Goal: Obtain resource: Download file/media

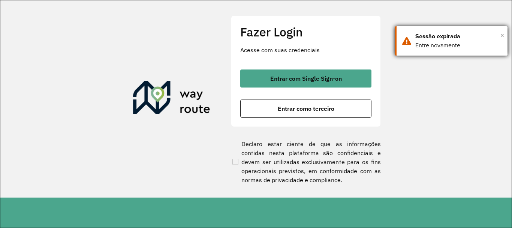
click at [503, 34] on span "×" at bounding box center [503, 35] width 4 height 11
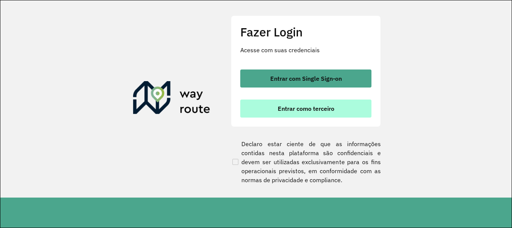
click at [349, 108] on button "Entrar como terceiro" at bounding box center [305, 108] width 131 height 18
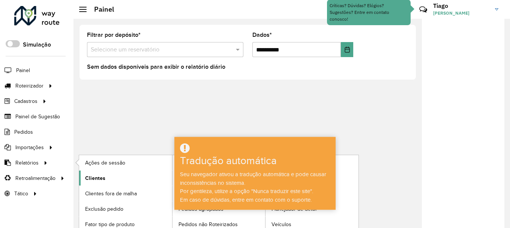
click at [89, 179] on font "Clientes" at bounding box center [95, 178] width 20 height 6
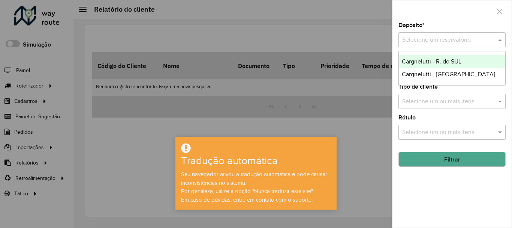
click at [411, 34] on div "Selecione um reservatório" at bounding box center [452, 39] width 107 height 15
click at [431, 63] on font "Cargnelutti - R. do SUL" at bounding box center [432, 61] width 60 height 6
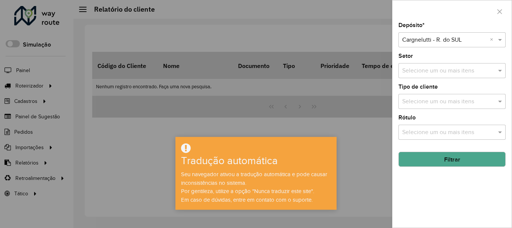
click at [479, 160] on button "Filtrar" at bounding box center [452, 159] width 107 height 15
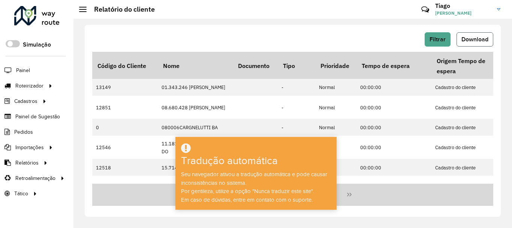
click at [478, 44] on button "Download" at bounding box center [475, 39] width 37 height 14
click at [251, 35] on div "Filtrar Download" at bounding box center [292, 39] width 401 height 14
click at [435, 35] on button "Filtrar" at bounding box center [438, 39] width 26 height 14
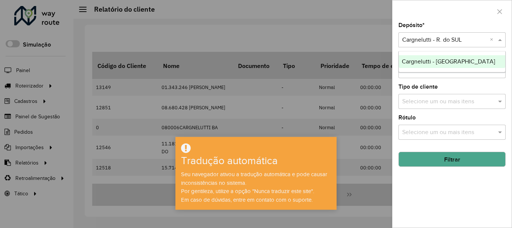
click at [439, 37] on input "text" at bounding box center [445, 40] width 85 height 9
click at [451, 59] on font "Cargnelutti - [GEOGRAPHIC_DATA]" at bounding box center [448, 61] width 93 height 6
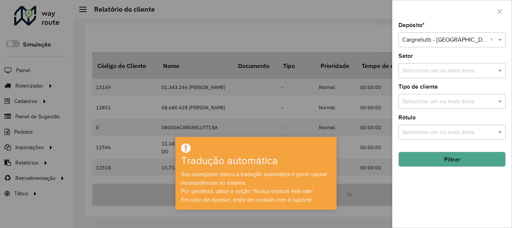
click at [457, 161] on font "Filtrar" at bounding box center [453, 159] width 16 height 6
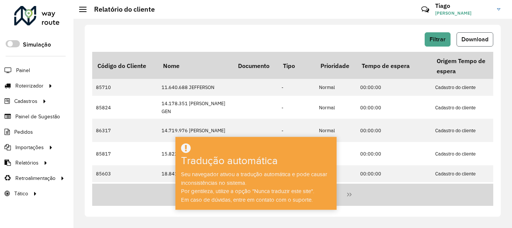
click at [470, 46] on button "Download" at bounding box center [475, 39] width 37 height 14
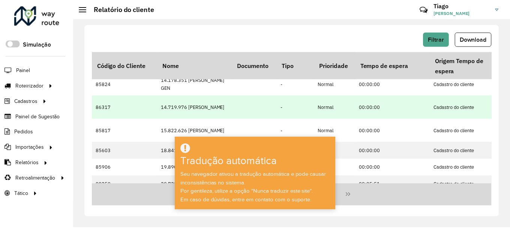
scroll to position [75, 0]
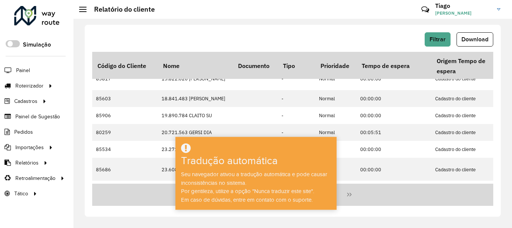
click at [268, 149] on div at bounding box center [256, 148] width 159 height 12
click at [323, 216] on div "Filtrar Download Código do Cliente Nome Documento Tipo Prioridade Tempo de espe…" at bounding box center [293, 121] width 416 height 192
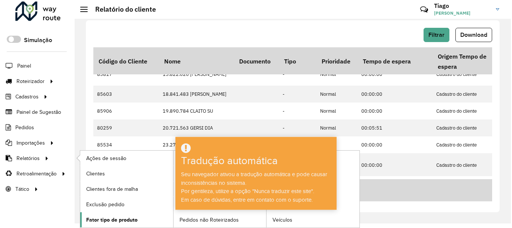
scroll to position [0, 0]
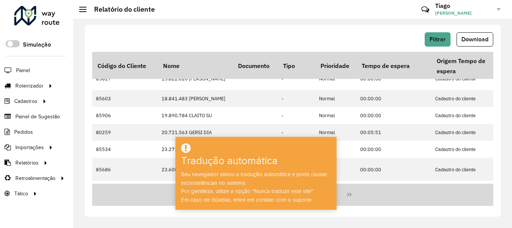
click at [185, 149] on icon at bounding box center [186, 147] width 10 height 11
click at [304, 192] on font "Por gentileza, utilize a opção "Nunca traduzir este site"." at bounding box center [247, 191] width 133 height 6
click at [242, 192] on font "Por gentileza, utilize a opção "Nunca traduzir este site"." at bounding box center [247, 191] width 133 height 6
click at [79, 13] on hb-header "Relatório do cliente Críticas? Dúvidas? Elógios? Sugestões? Entre em contato co…" at bounding box center [293, 9] width 439 height 19
click at [80, 9] on span at bounding box center [83, 9] width 8 height 1
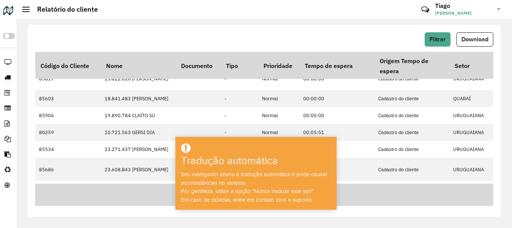
click at [80, 9] on font "Relatório do cliente" at bounding box center [67, 9] width 61 height 9
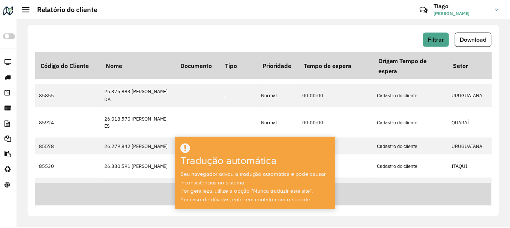
scroll to position [263, 0]
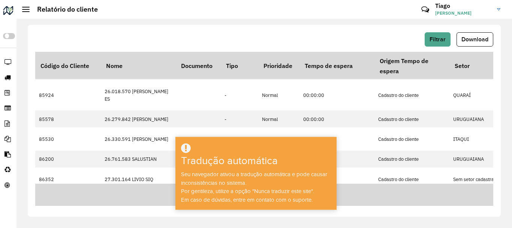
click at [28, 12] on div "Relatório do cliente" at bounding box center [60, 9] width 76 height 8
click at [24, 8] on div at bounding box center [26, 9] width 8 height 5
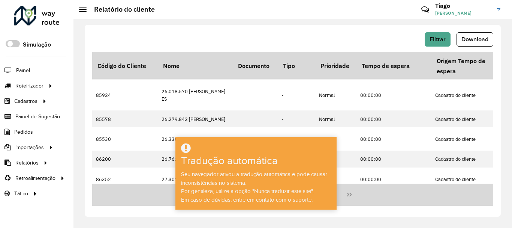
scroll to position [292, 0]
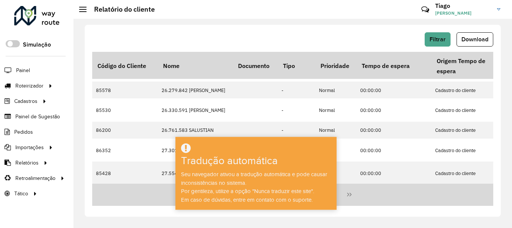
click at [233, 167] on div "Tradução automática" at bounding box center [243, 163] width 132 height 16
click at [239, 162] on font "Tradução automática" at bounding box center [229, 161] width 97 height 12
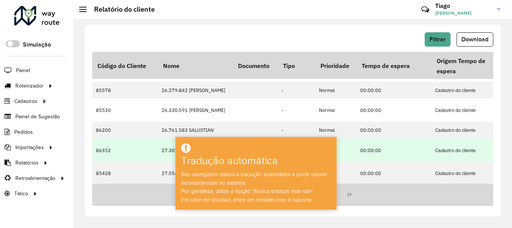
click at [222, 138] on td "27.301.164 LIVIO SIQ" at bounding box center [195, 149] width 75 height 23
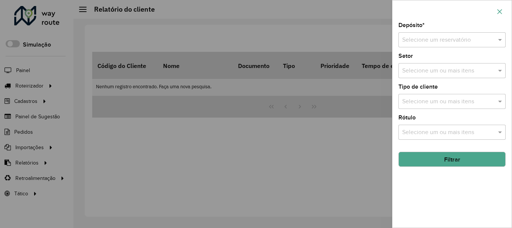
click at [500, 10] on icon "button" at bounding box center [500, 12] width 6 height 6
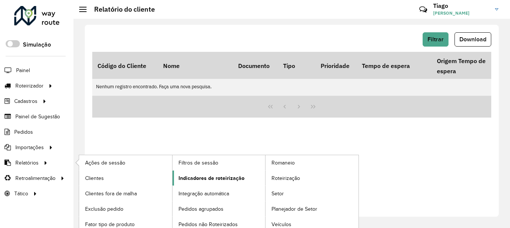
click at [198, 182] on link "Indicadores de roteirização" at bounding box center [219, 177] width 93 height 15
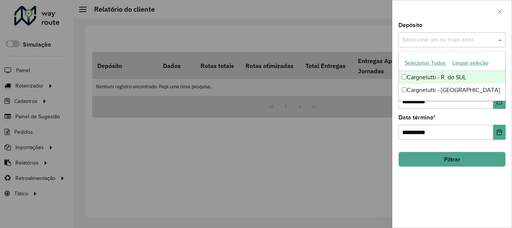
click at [446, 36] on input "text" at bounding box center [449, 40] width 96 height 9
click at [439, 78] on font "Cargnelutti - R. do SUL" at bounding box center [437, 78] width 60 height 6
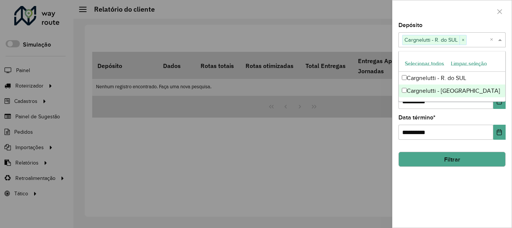
click at [436, 193] on div "**********" at bounding box center [452, 125] width 119 height 205
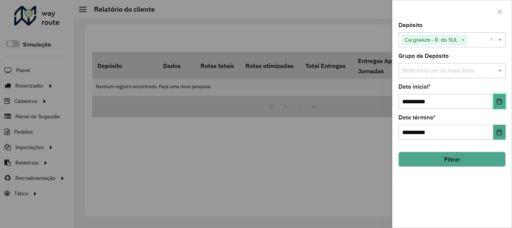
click at [494, 107] on button "Escolha a data" at bounding box center [500, 101] width 12 height 15
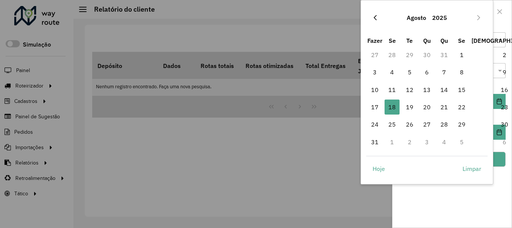
click at [375, 16] on icon "Mês Anterior" at bounding box center [376, 18] width 6 height 6
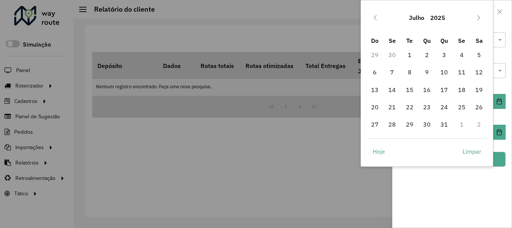
click at [375, 16] on icon "Previous Month" at bounding box center [376, 18] width 6 height 6
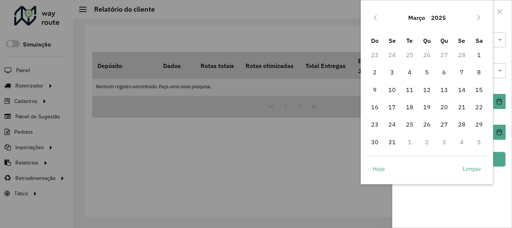
click at [375, 16] on icon "Previous Month" at bounding box center [376, 18] width 6 height 6
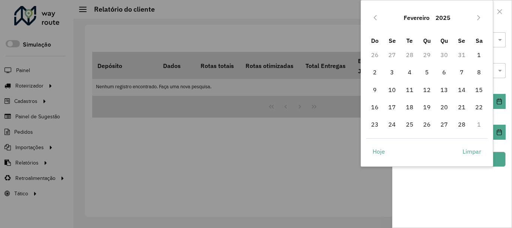
click at [375, 16] on icon "Previous Month" at bounding box center [376, 18] width 6 height 6
click at [426, 56] on span "1" at bounding box center [427, 54] width 15 height 15
type input "**********"
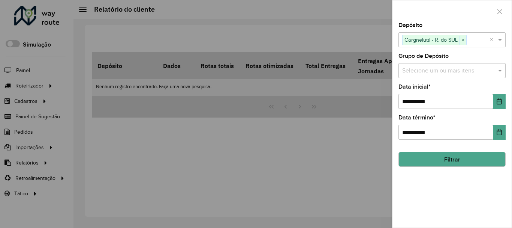
click at [440, 159] on button "Filtrar" at bounding box center [452, 159] width 107 height 15
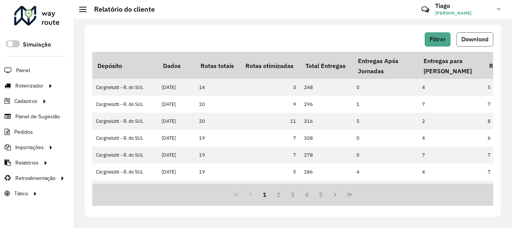
click at [471, 36] on font "Download" at bounding box center [475, 39] width 27 height 6
click at [293, 23] on div "Filtrar Download Depósito Dados Rotas totais Rotas otimizadas Total Entregas En…" at bounding box center [293, 123] width 439 height 209
click at [442, 39] on font "Filtrar" at bounding box center [438, 39] width 16 height 6
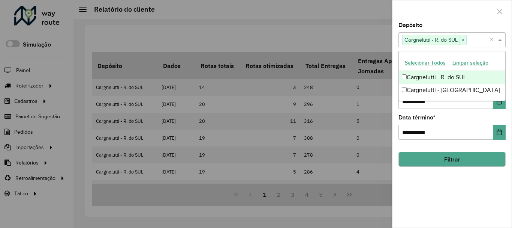
click at [442, 39] on span "Cargnelutti - R. do SUL" at bounding box center [431, 39] width 57 height 9
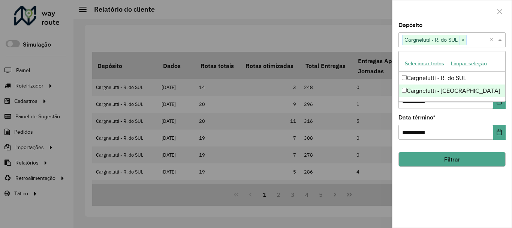
click at [440, 92] on font "Cargnelutti - [GEOGRAPHIC_DATA]" at bounding box center [453, 90] width 93 height 6
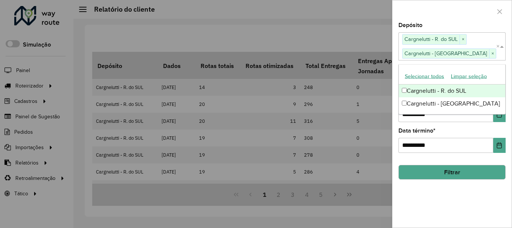
click at [464, 40] on span "×" at bounding box center [463, 39] width 7 height 9
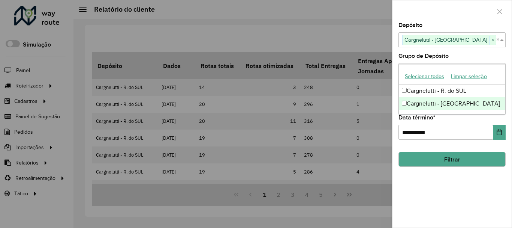
click at [437, 159] on button "Filtrar" at bounding box center [452, 159] width 107 height 15
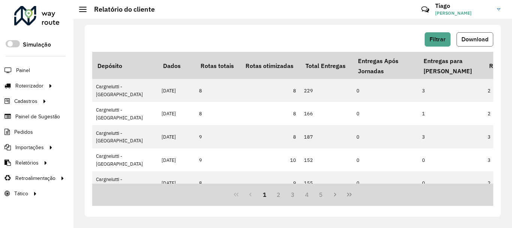
click at [481, 36] on font "Download" at bounding box center [475, 39] width 27 height 6
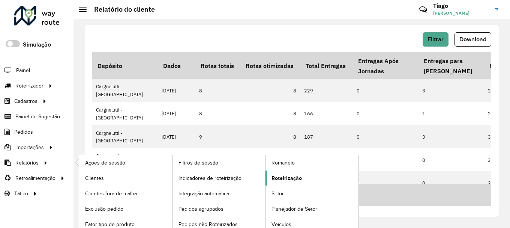
click at [304, 177] on link "Roteirização" at bounding box center [312, 177] width 93 height 15
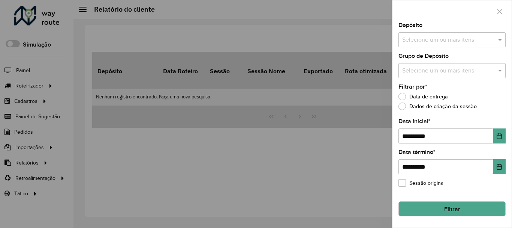
click at [415, 42] on input "text" at bounding box center [449, 40] width 96 height 9
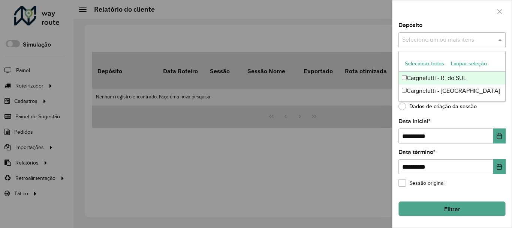
click at [424, 80] on font "Cargnelutti - R. do SUL" at bounding box center [437, 78] width 60 height 6
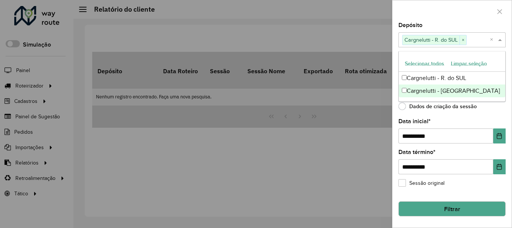
click at [358, 133] on div at bounding box center [256, 114] width 512 height 228
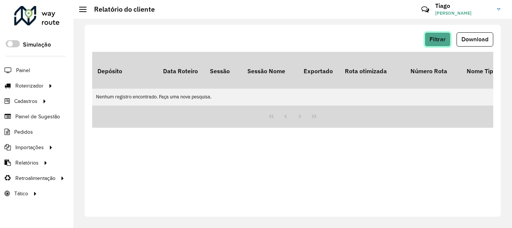
click at [443, 38] on font "Filtrar" at bounding box center [438, 39] width 16 height 6
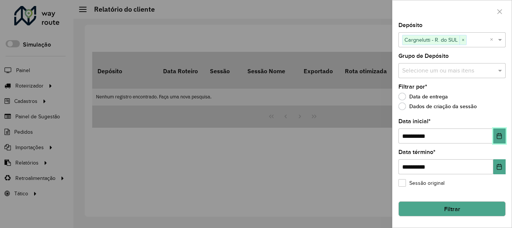
click at [497, 135] on icon "Escolha a data" at bounding box center [500, 136] width 6 height 6
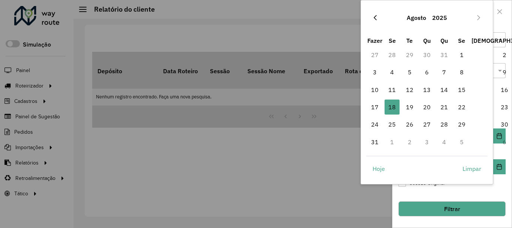
click at [370, 19] on button "Mês Anterior" at bounding box center [376, 18] width 12 height 12
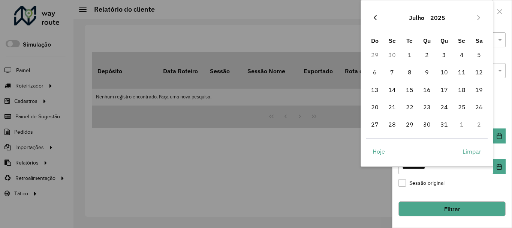
click at [374, 17] on icon "Previous Month" at bounding box center [376, 18] width 6 height 6
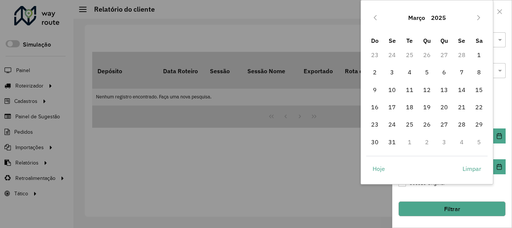
click at [374, 17] on icon "Previous Month" at bounding box center [376, 18] width 6 height 6
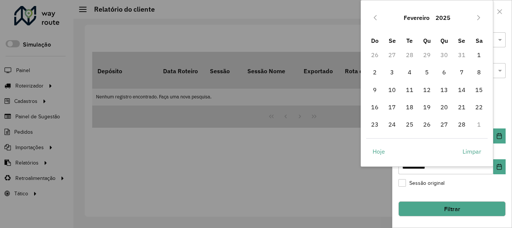
click at [374, 17] on icon "Previous Month" at bounding box center [376, 18] width 6 height 6
click at [423, 56] on span "1" at bounding box center [427, 54] width 15 height 15
type input "**********"
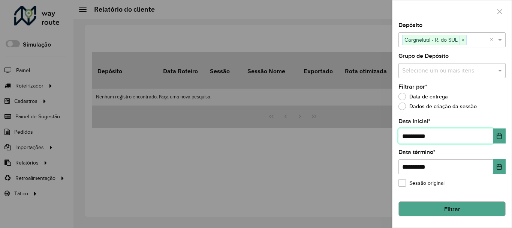
click at [423, 56] on span "1" at bounding box center [427, 54] width 15 height 15
click at [454, 209] on font "Filtrar" at bounding box center [453, 209] width 16 height 6
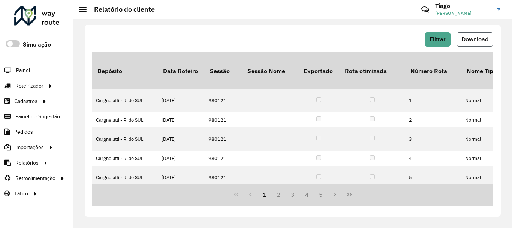
click at [479, 41] on font "Download" at bounding box center [475, 39] width 27 height 6
click at [276, 20] on div "Filtrar Download Depósito Data Roteiro Sessão Sessão Nome Exportado Rota otimiz…" at bounding box center [293, 123] width 439 height 209
click at [442, 39] on font "Filtrar" at bounding box center [438, 39] width 16 height 6
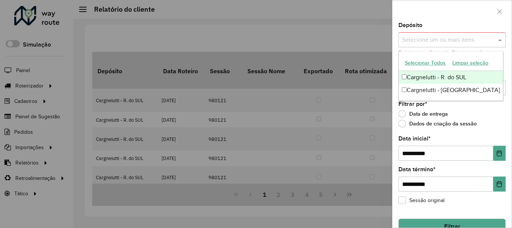
click at [452, 41] on input "text" at bounding box center [449, 40] width 96 height 9
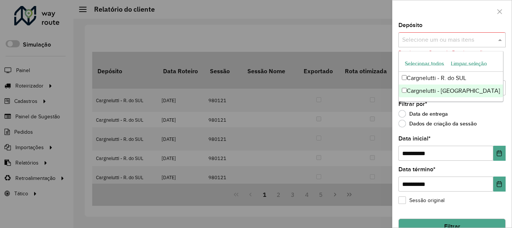
click at [439, 91] on font "Cargnelutti - [GEOGRAPHIC_DATA]" at bounding box center [453, 90] width 93 height 6
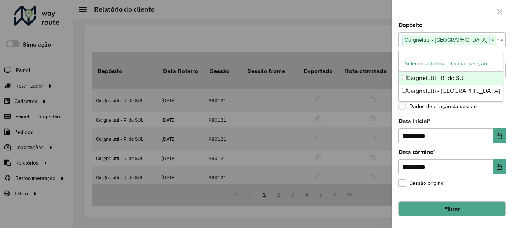
click at [479, 116] on div "**********" at bounding box center [452, 125] width 119 height 205
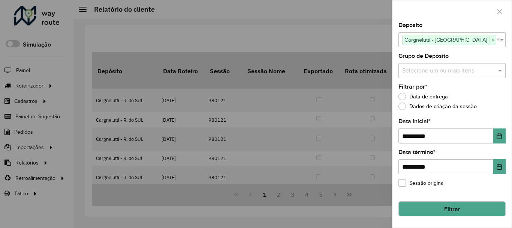
click at [461, 204] on button "Filtrar" at bounding box center [452, 208] width 107 height 15
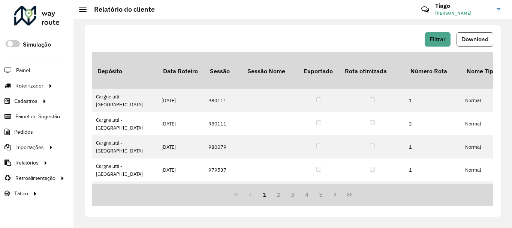
click at [477, 40] on font "Download" at bounding box center [475, 39] width 27 height 6
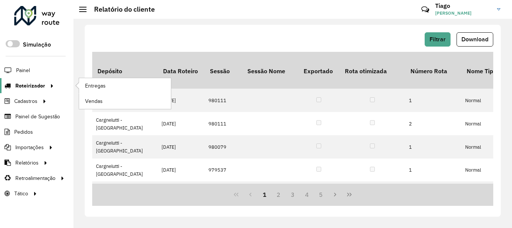
click at [52, 87] on icon at bounding box center [51, 85] width 6 height 11
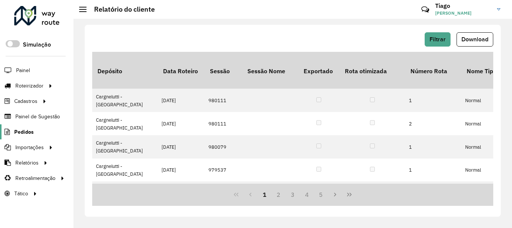
click at [21, 129] on font "Pedidos" at bounding box center [24, 132] width 20 height 6
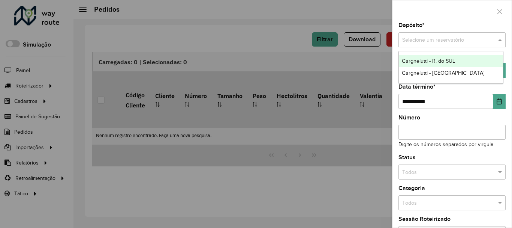
click at [429, 41] on input "text" at bounding box center [445, 40] width 85 height 8
click at [444, 60] on font "Cargnelutti - R. do SUL" at bounding box center [428, 61] width 53 height 6
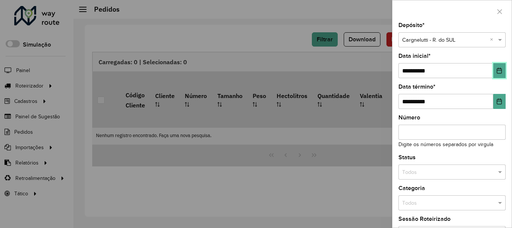
click at [501, 69] on button "Escolha a data" at bounding box center [500, 70] width 12 height 15
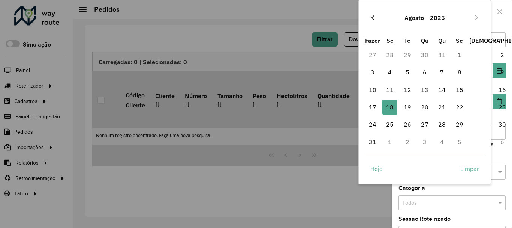
click at [378, 21] on button "Mês Anterior" at bounding box center [373, 18] width 12 height 12
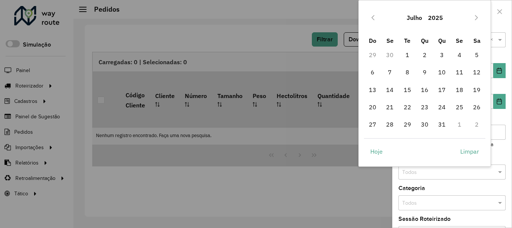
click at [366, 16] on div "Julho 2025" at bounding box center [425, 18] width 122 height 24
click at [371, 17] on icon "Previous Month" at bounding box center [373, 18] width 6 height 6
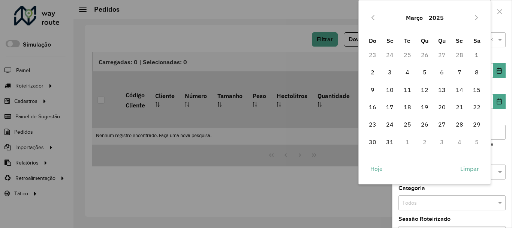
click at [371, 17] on icon "Previous Month" at bounding box center [373, 18] width 6 height 6
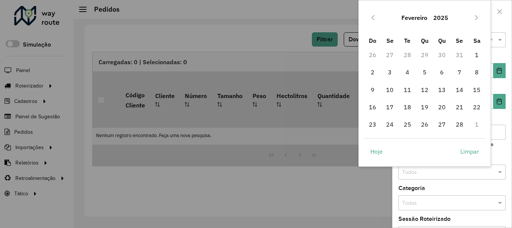
click at [371, 17] on icon "Previous Month" at bounding box center [373, 18] width 6 height 6
click at [427, 54] on span "1" at bounding box center [425, 54] width 15 height 15
type input "**********"
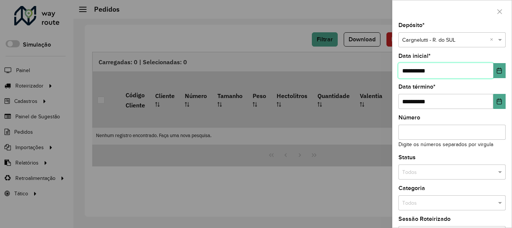
click at [427, 54] on span "1" at bounding box center [425, 54] width 15 height 15
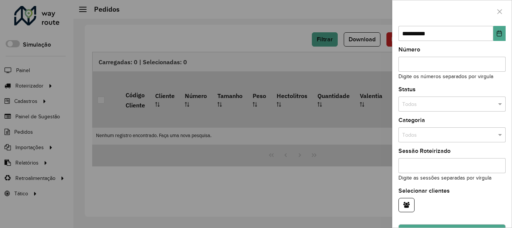
scroll to position [89, 0]
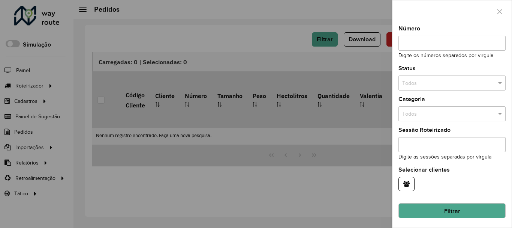
click at [432, 204] on button "Filtrar" at bounding box center [452, 210] width 107 height 15
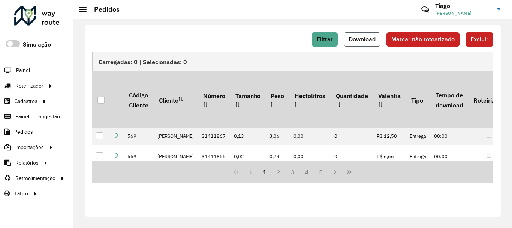
click at [359, 37] on font "Download" at bounding box center [362, 39] width 27 height 6
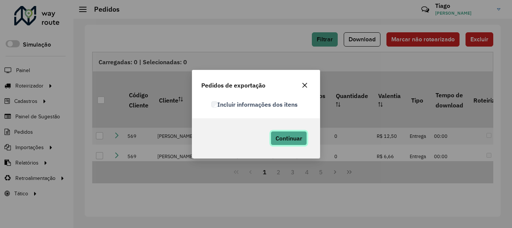
click at [285, 142] on button "Continuar" at bounding box center [289, 138] width 36 height 14
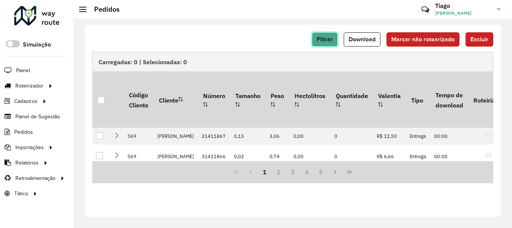
click at [323, 41] on font "Filtrar" at bounding box center [325, 39] width 16 height 6
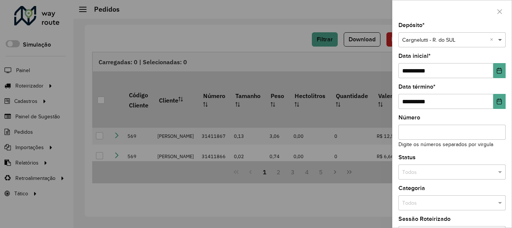
click at [497, 40] on span at bounding box center [501, 40] width 9 height 8
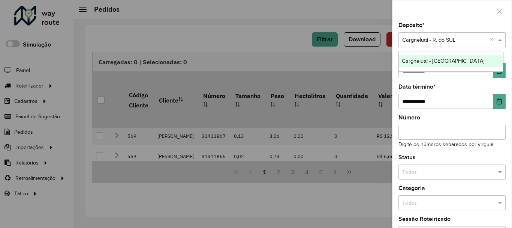
click at [454, 58] on font "Cargnelutti - [GEOGRAPHIC_DATA]" at bounding box center [443, 61] width 83 height 6
click at [458, 39] on input "text" at bounding box center [445, 40] width 85 height 8
click at [496, 156] on div "Status Todos" at bounding box center [452, 167] width 107 height 25
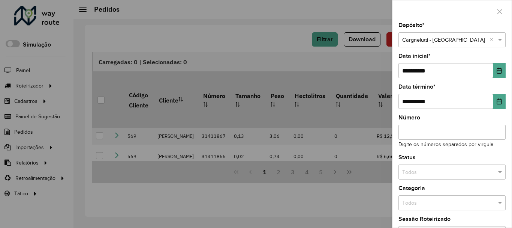
click at [270, 38] on div at bounding box center [256, 114] width 512 height 228
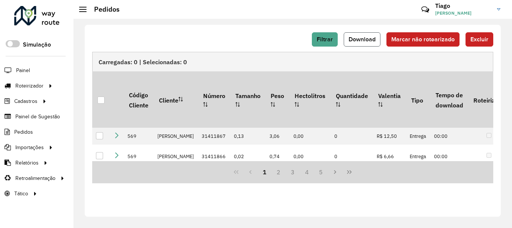
click at [365, 40] on font "Download" at bounding box center [362, 39] width 27 height 6
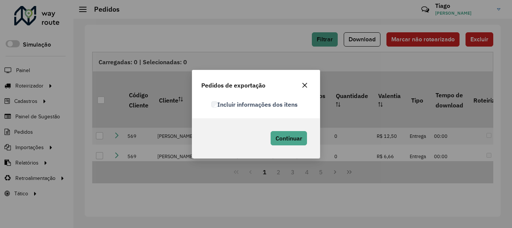
click at [281, 146] on div "Continuar" at bounding box center [287, 138] width 47 height 22
click at [283, 138] on font "Continuar" at bounding box center [289, 138] width 27 height 8
